Goal: Check status: Check status

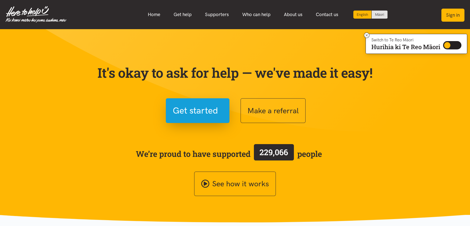
click at [449, 13] on button "Sign in" at bounding box center [453, 15] width 23 height 13
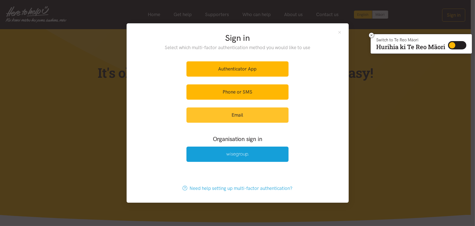
click at [226, 116] on link "Email" at bounding box center [237, 115] width 102 height 15
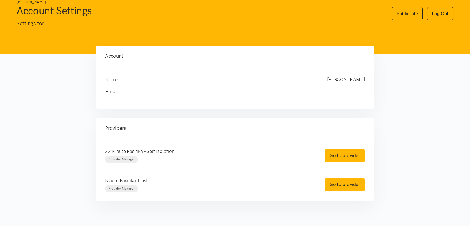
scroll to position [28, 0]
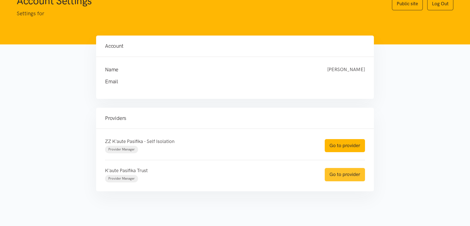
click at [343, 173] on link "Go to provider" at bounding box center [345, 174] width 40 height 13
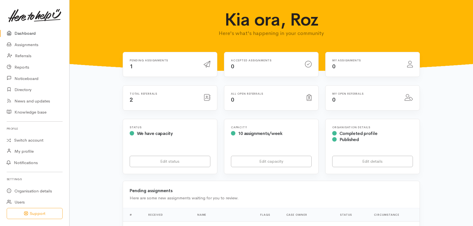
click at [144, 101] on div "Total referrals 2" at bounding box center [163, 97] width 74 height 11
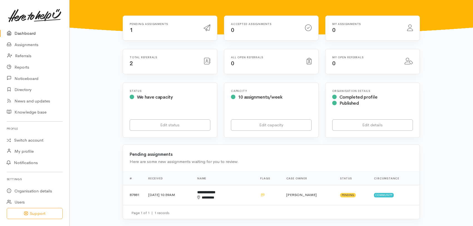
scroll to position [32, 0]
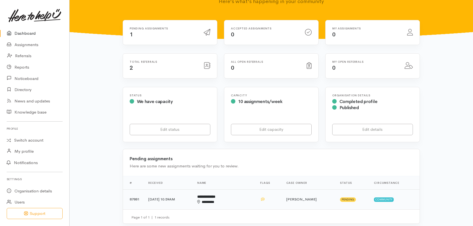
click at [340, 198] on span "Pending" at bounding box center [348, 200] width 16 height 4
